Goal: Navigation & Orientation: Go to known website

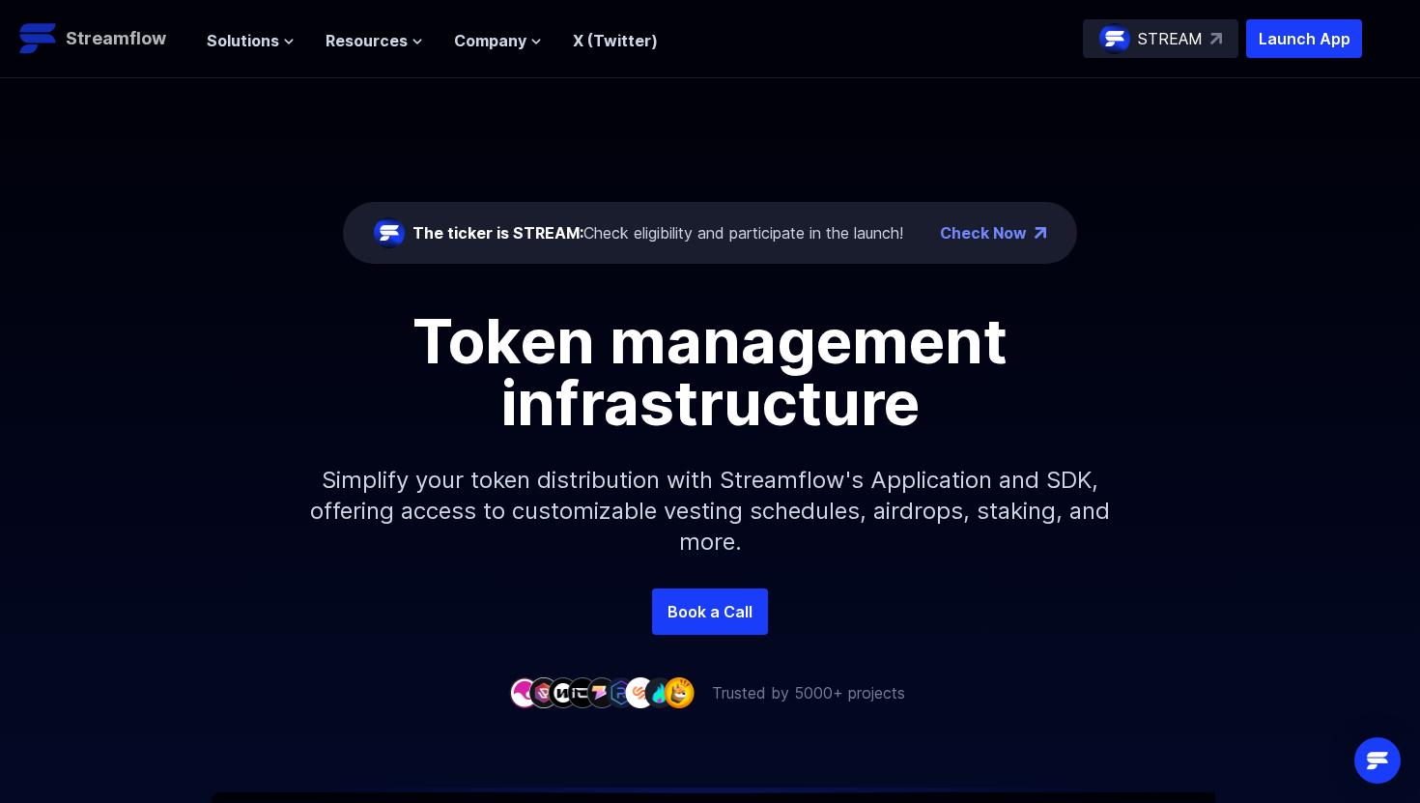
click at [46, 37] on img at bounding box center [38, 38] width 39 height 39
click at [829, 214] on div "The ticker is STREAM: Check eligibility and participate in the launch! Check Now" at bounding box center [710, 233] width 734 height 62
click at [802, 234] on div "The ticker is STREAM: Check eligibility and participate in the launch!" at bounding box center [657, 232] width 491 height 23
click at [1264, 41] on p "Launch App" at bounding box center [1304, 38] width 116 height 39
